Goal: Find specific page/section: Find specific page/section

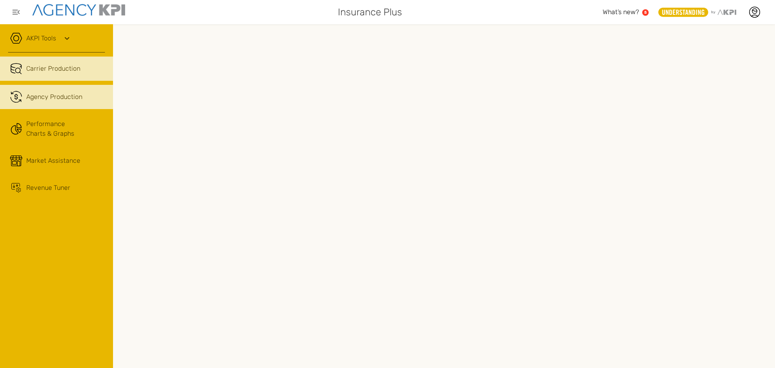
click at [51, 100] on span "Agency Production" at bounding box center [54, 97] width 56 height 10
click at [54, 63] on link "Carrier Production" at bounding box center [56, 69] width 113 height 24
click at [40, 91] on link ".cls-1{fill:none;stroke:#221f20;stroke-linecap:round;stroke-linejoin:round;stro…" at bounding box center [56, 97] width 113 height 24
